Goal: Transaction & Acquisition: Purchase product/service

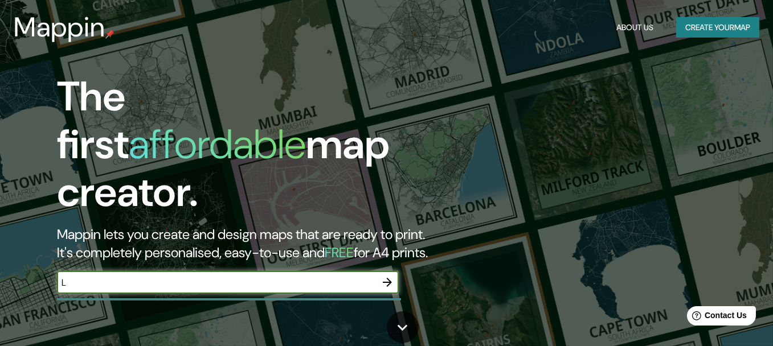
type input "L"
click at [383, 276] on icon "button" at bounding box center [387, 283] width 14 height 14
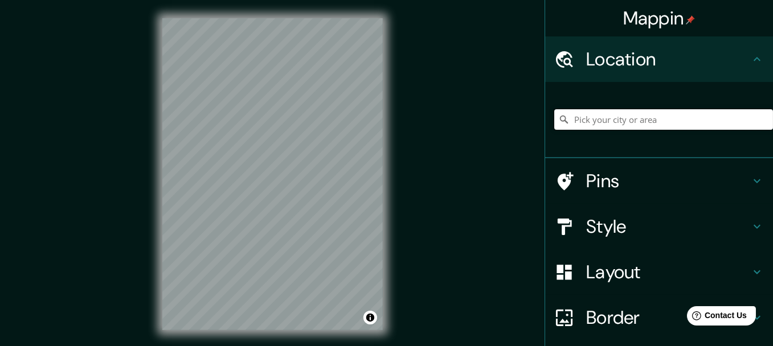
click at [601, 122] on input "Pick your city or area" at bounding box center [663, 119] width 219 height 20
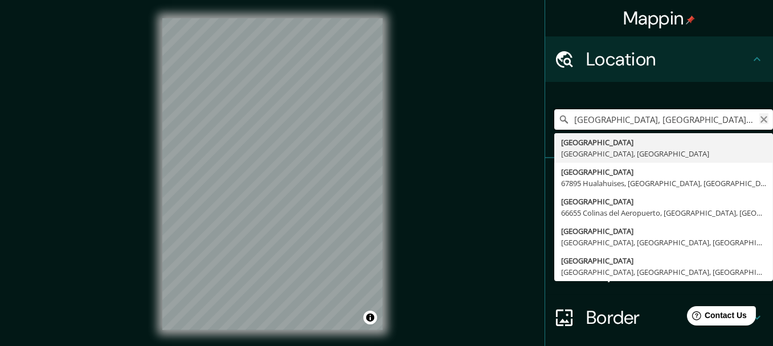
type input "[GEOGRAPHIC_DATA], [GEOGRAPHIC_DATA], [GEOGRAPHIC_DATA]"
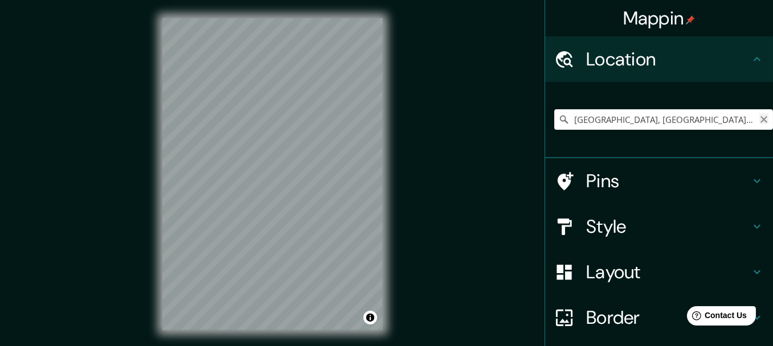
click at [759, 121] on icon "Clear" at bounding box center [763, 119] width 9 height 9
click at [679, 187] on h4 "Pins" at bounding box center [668, 181] width 164 height 23
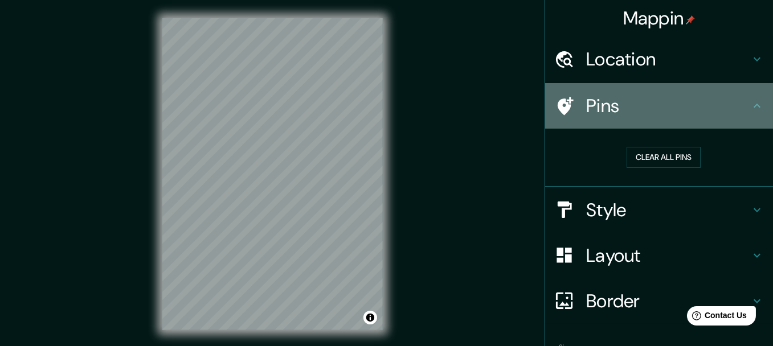
click at [740, 107] on h4 "Pins" at bounding box center [668, 106] width 164 height 23
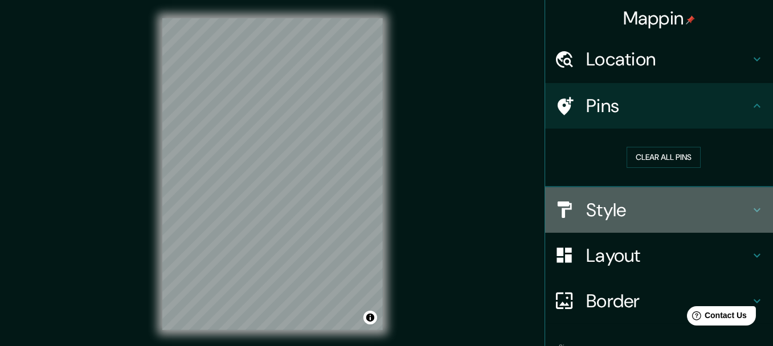
click at [688, 220] on h4 "Style" at bounding box center [668, 210] width 164 height 23
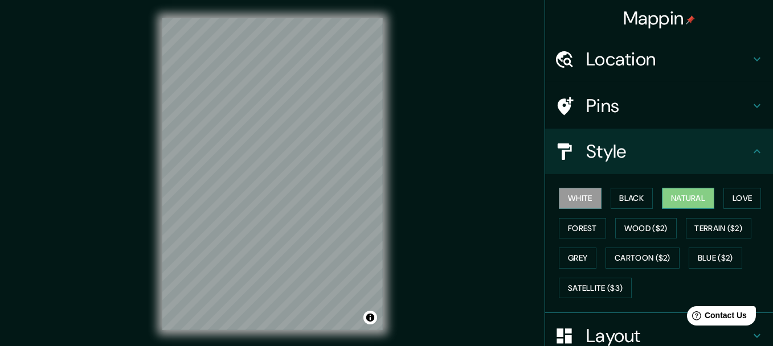
click at [670, 192] on button "Natural" at bounding box center [688, 198] width 52 height 21
click at [736, 196] on button "Love" at bounding box center [742, 198] width 38 height 21
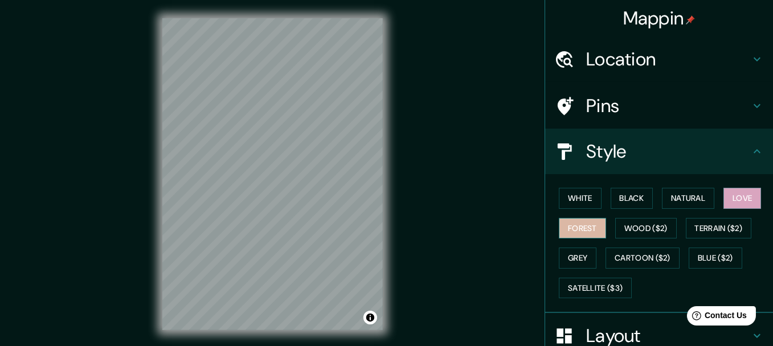
click at [594, 221] on button "Forest" at bounding box center [581, 228] width 47 height 21
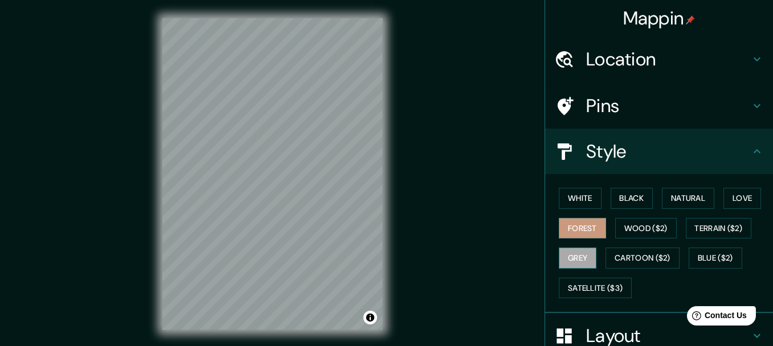
click at [573, 257] on button "Grey" at bounding box center [577, 258] width 38 height 21
drag, startPoint x: 573, startPoint y: 198, endPoint x: 633, endPoint y: 191, distance: 60.1
click at [573, 198] on button "White" at bounding box center [579, 198] width 43 height 21
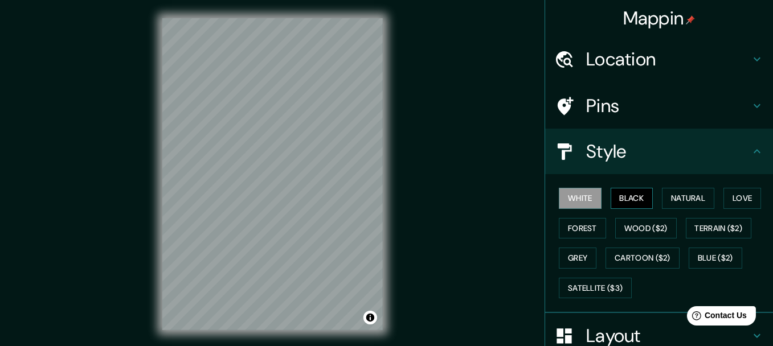
click at [636, 192] on button "Black" at bounding box center [631, 198] width 43 height 21
click at [679, 189] on button "Natural" at bounding box center [688, 198] width 52 height 21
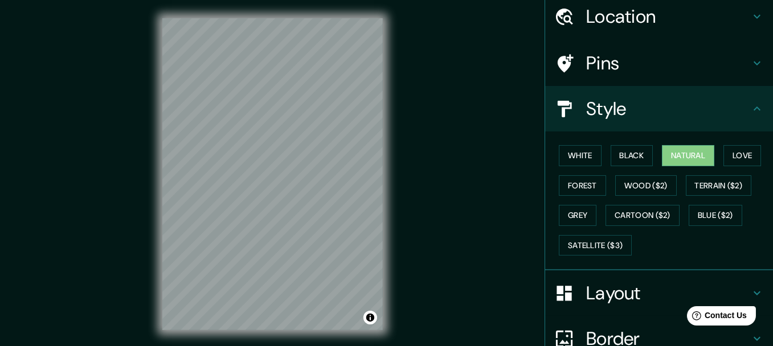
scroll to position [150, 0]
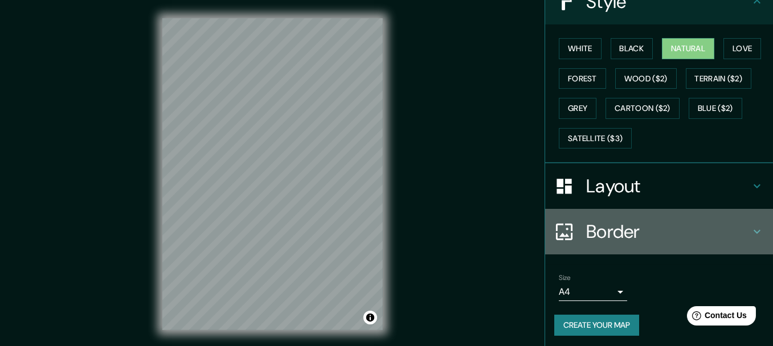
click at [613, 234] on h4 "Border" at bounding box center [668, 231] width 164 height 23
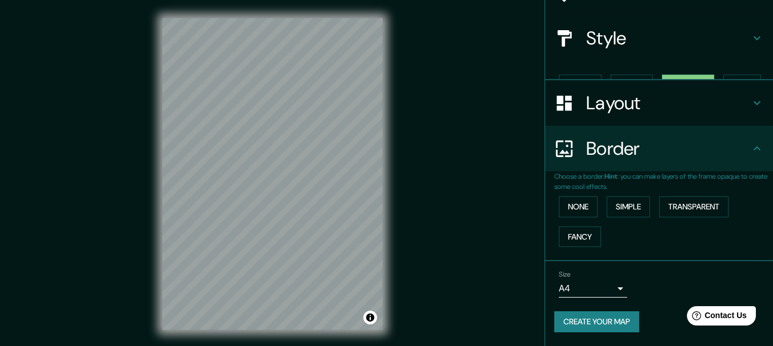
scroll to position [92, 0]
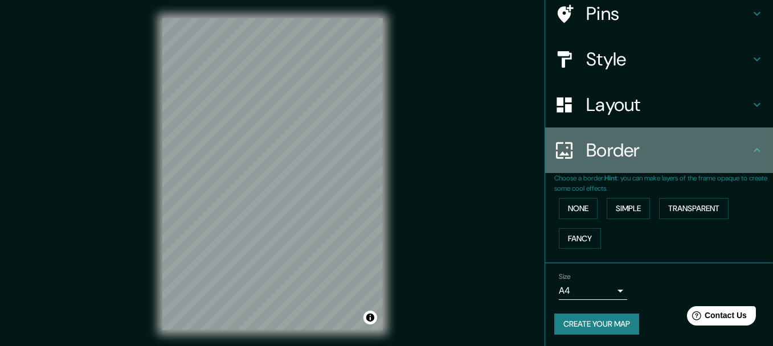
click at [622, 165] on div "Border" at bounding box center [659, 151] width 228 height 46
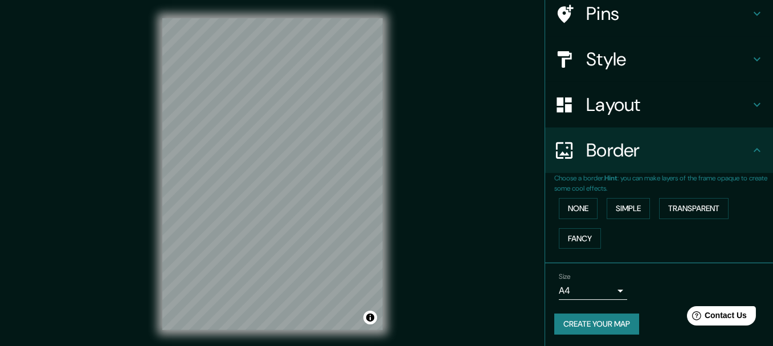
click at [642, 113] on h4 "Layout" at bounding box center [668, 104] width 164 height 23
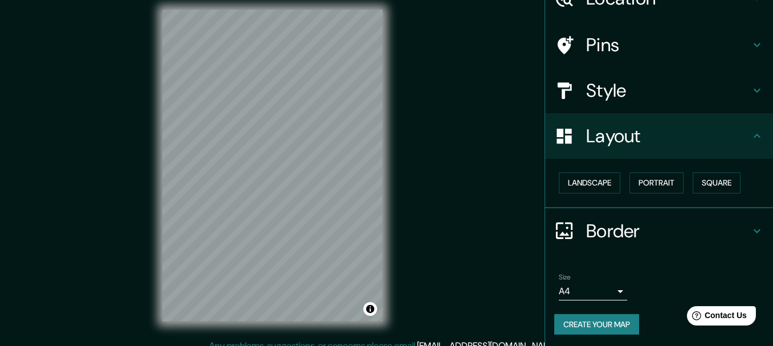
scroll to position [20, 0]
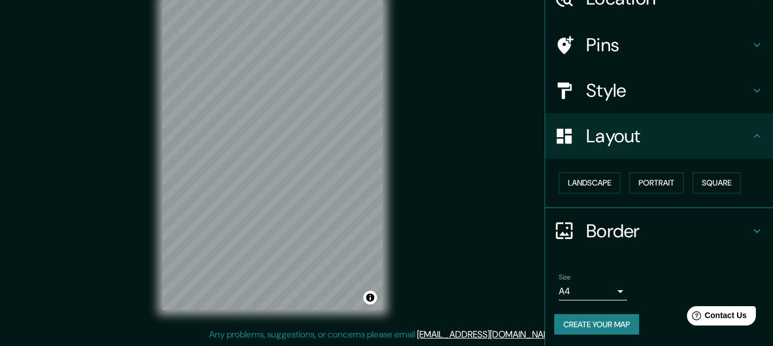
click at [597, 321] on button "Create your map" at bounding box center [596, 324] width 85 height 21
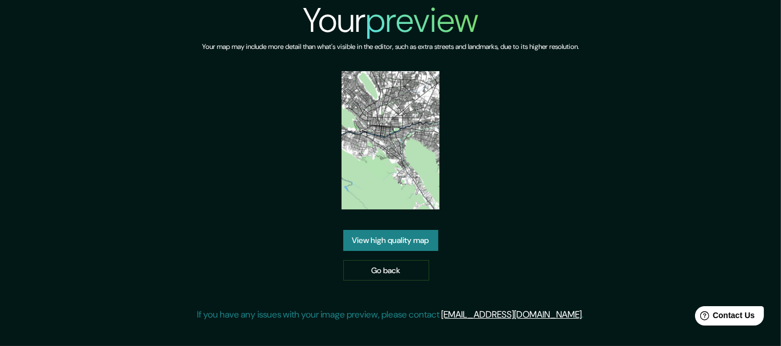
drag, startPoint x: 391, startPoint y: 152, endPoint x: 345, endPoint y: 200, distance: 66.4
click at [335, 195] on div "Your preview Your map may include more detail than what's visible in the editor…" at bounding box center [391, 165] width 387 height 331
click at [383, 232] on link "View high quality map" at bounding box center [390, 240] width 95 height 21
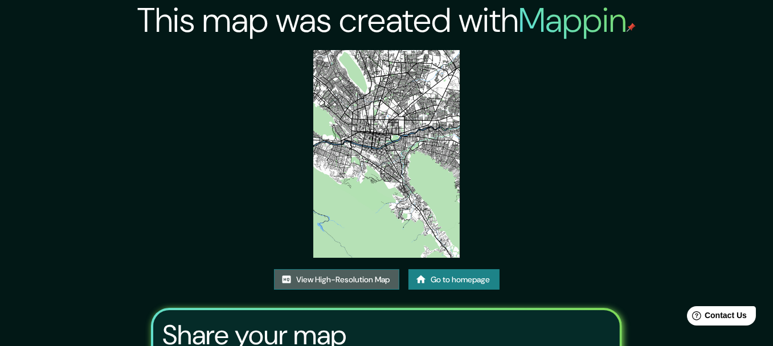
click at [343, 284] on link "View High-Resolution Map" at bounding box center [336, 279] width 125 height 21
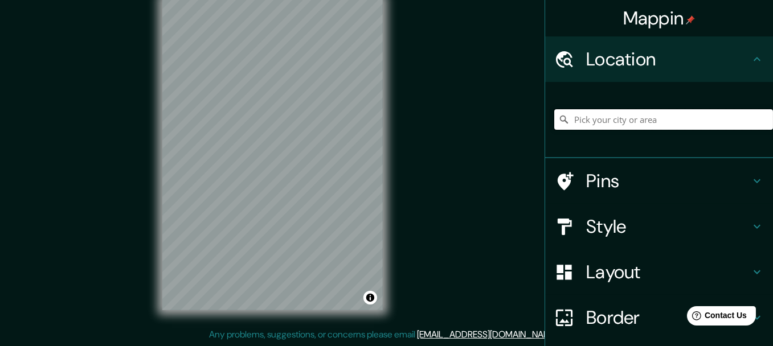
click at [617, 118] on input "Pick your city or area" at bounding box center [663, 119] width 219 height 20
type input "Monterrey, Nuevo León, México"
click at [620, 226] on h4 "Style" at bounding box center [668, 226] width 164 height 23
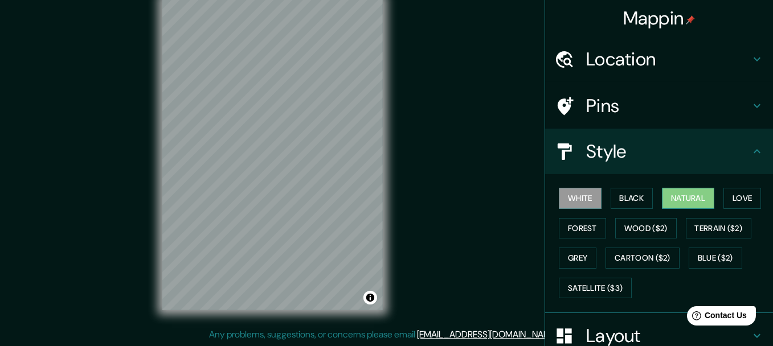
click at [697, 198] on button "Natural" at bounding box center [688, 198] width 52 height 21
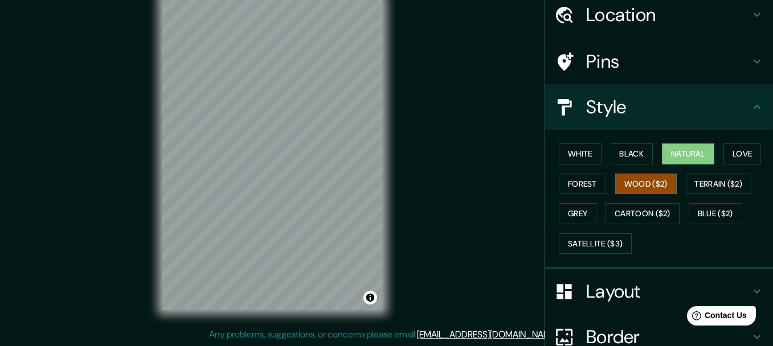
scroll to position [150, 0]
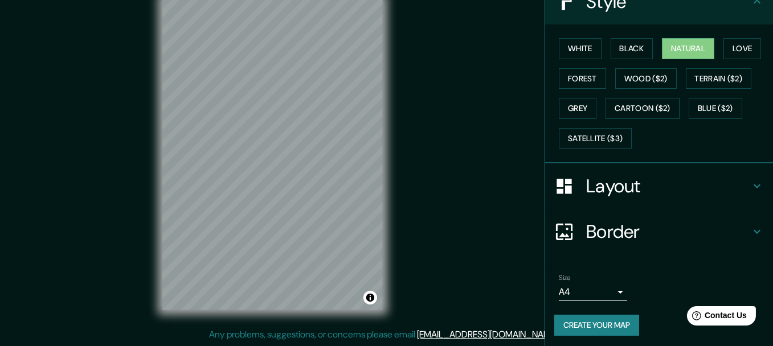
click at [588, 329] on button "Create your map" at bounding box center [596, 325] width 85 height 21
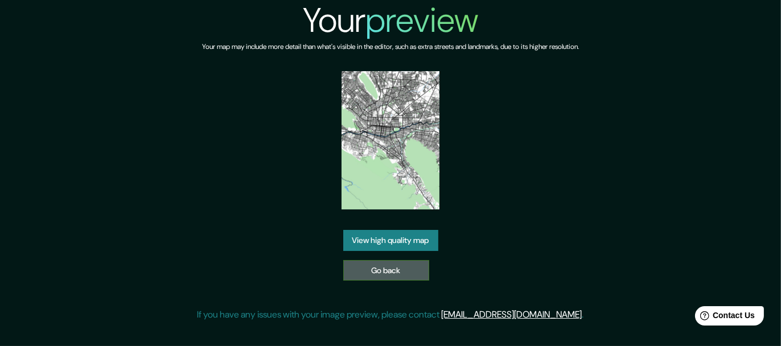
click at [403, 272] on link "Go back" at bounding box center [386, 270] width 86 height 21
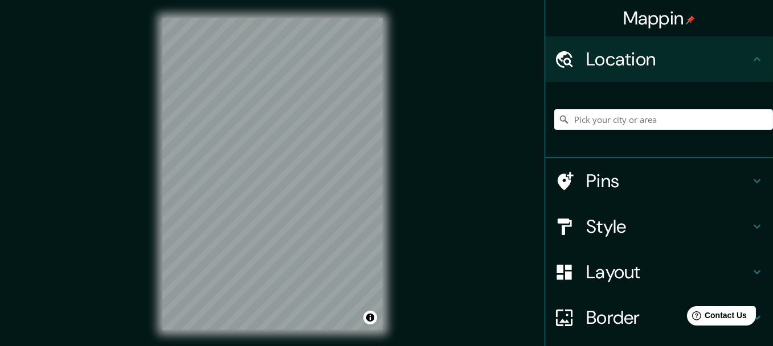
click at [607, 121] on input "Pick your city or area" at bounding box center [663, 119] width 219 height 20
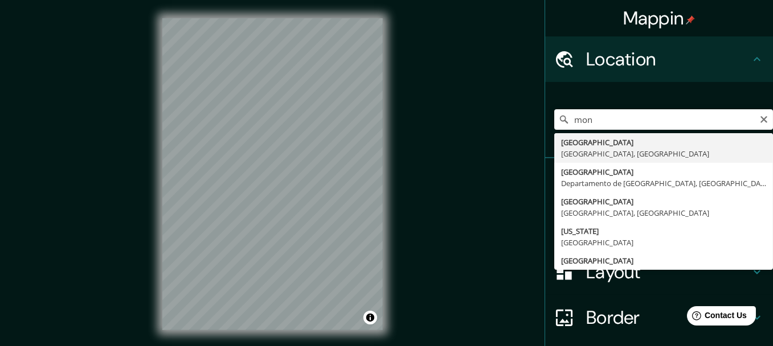
type input "[GEOGRAPHIC_DATA], [GEOGRAPHIC_DATA], [GEOGRAPHIC_DATA]"
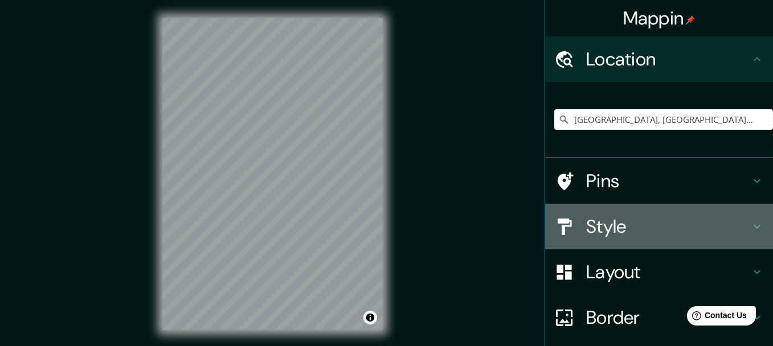
click at [632, 229] on h4 "Style" at bounding box center [668, 226] width 164 height 23
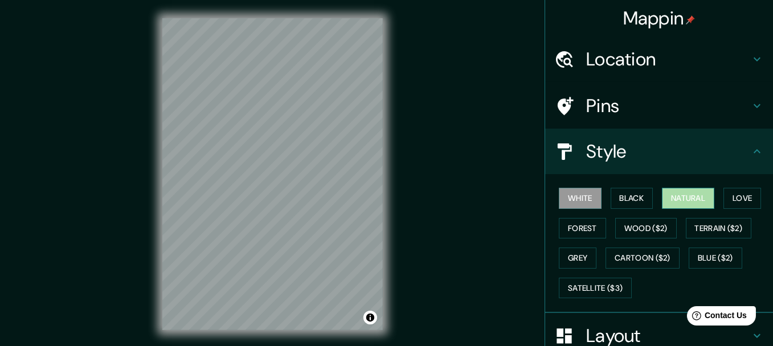
click at [668, 196] on button "Natural" at bounding box center [688, 198] width 52 height 21
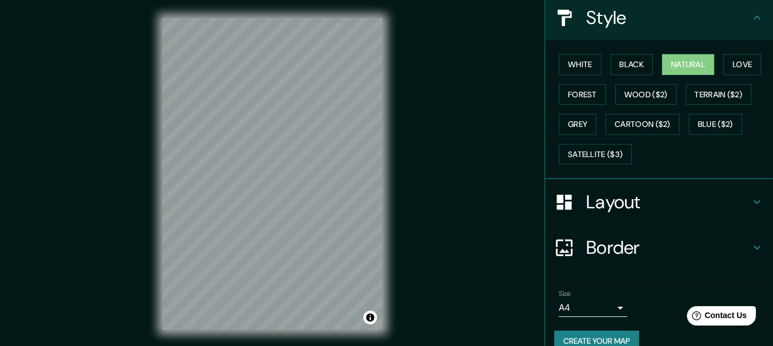
scroll to position [150, 0]
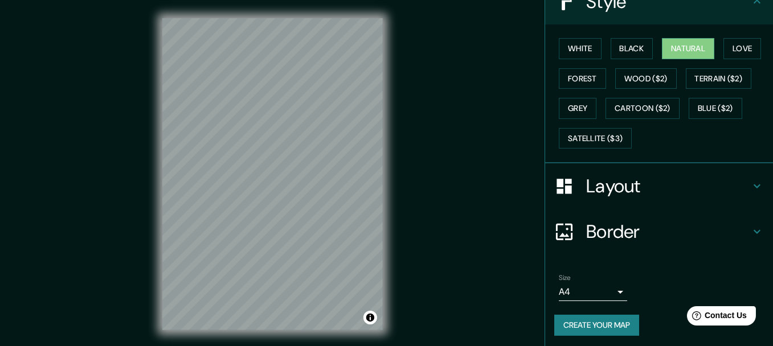
click at [612, 315] on button "Create your map" at bounding box center [596, 325] width 85 height 21
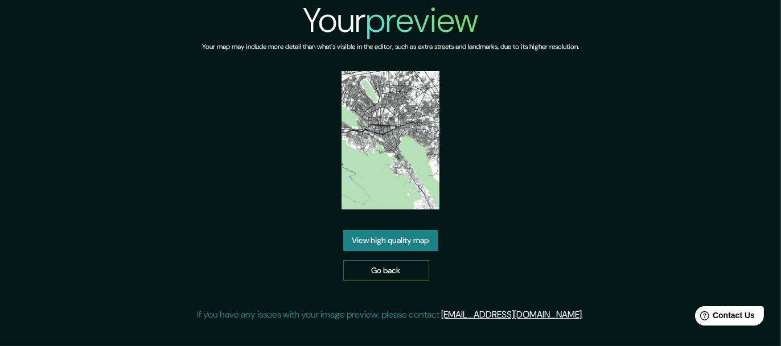
click at [392, 262] on link "Go back" at bounding box center [386, 270] width 86 height 21
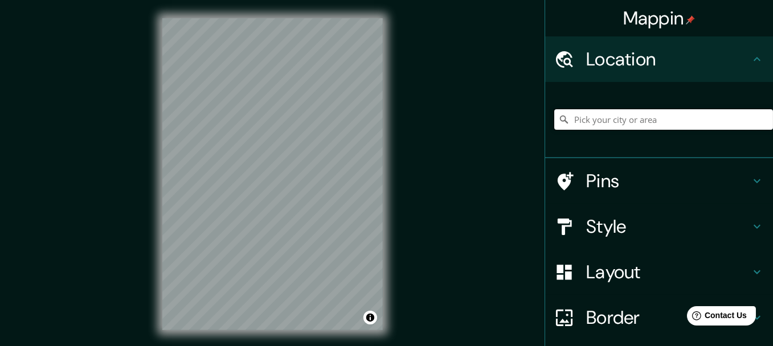
click at [615, 113] on input "Pick your city or area" at bounding box center [663, 119] width 219 height 20
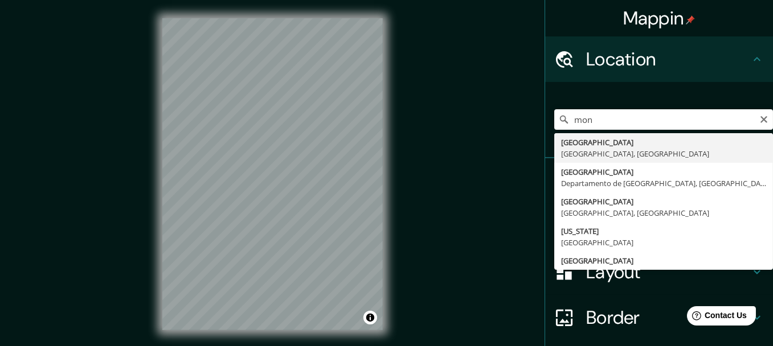
type input "[GEOGRAPHIC_DATA], [GEOGRAPHIC_DATA], [GEOGRAPHIC_DATA]"
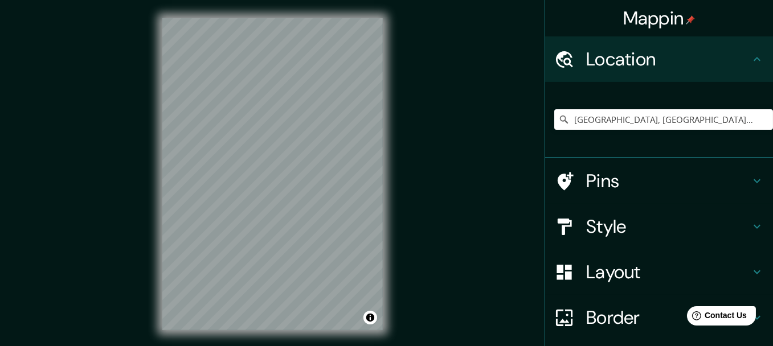
click at [624, 219] on h4 "Style" at bounding box center [668, 226] width 164 height 23
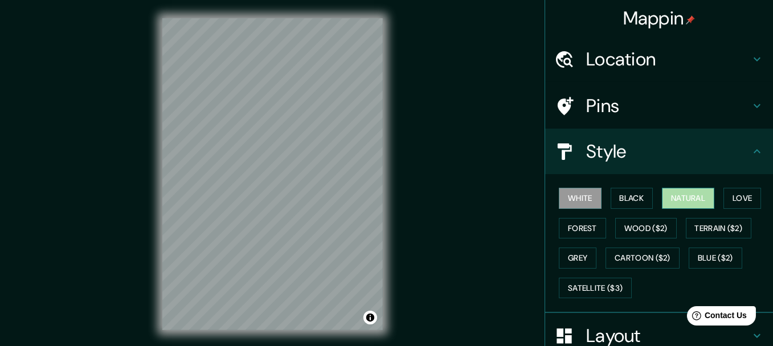
click at [695, 190] on button "Natural" at bounding box center [688, 198] width 52 height 21
click at [692, 140] on h4 "Style" at bounding box center [668, 151] width 164 height 23
click at [369, 319] on button "Toggle attribution" at bounding box center [370, 318] width 14 height 14
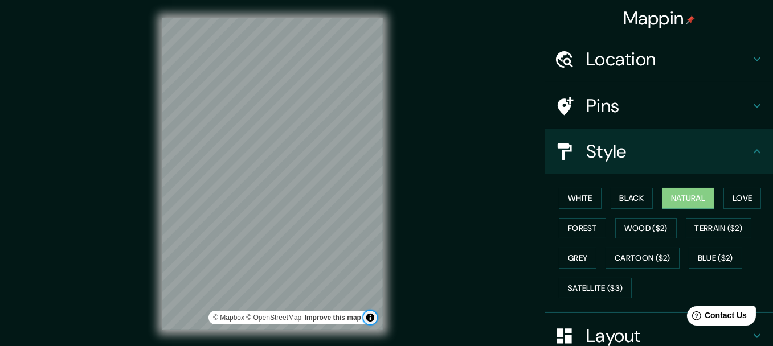
click at [369, 319] on button "Toggle attribution" at bounding box center [370, 318] width 14 height 14
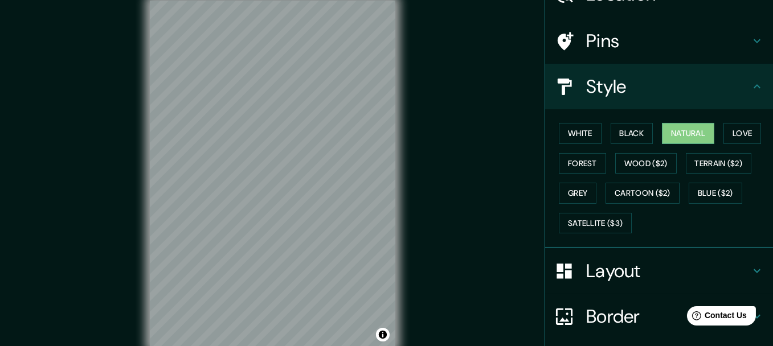
scroll to position [65, 0]
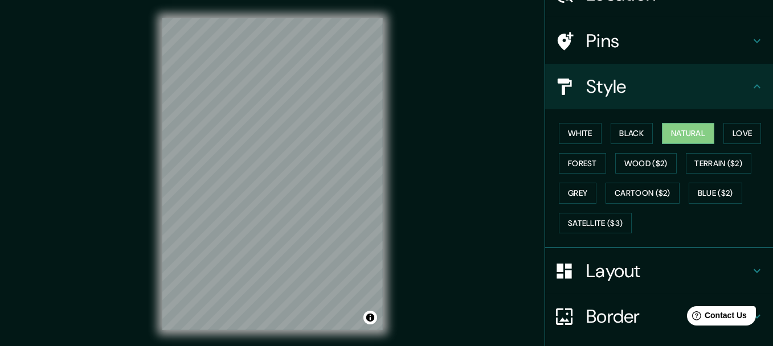
click at [446, 220] on div "© Mapbox © OpenStreetMap Improve this map" at bounding box center [272, 173] width 695 height 311
